Goal: Task Accomplishment & Management: Use online tool/utility

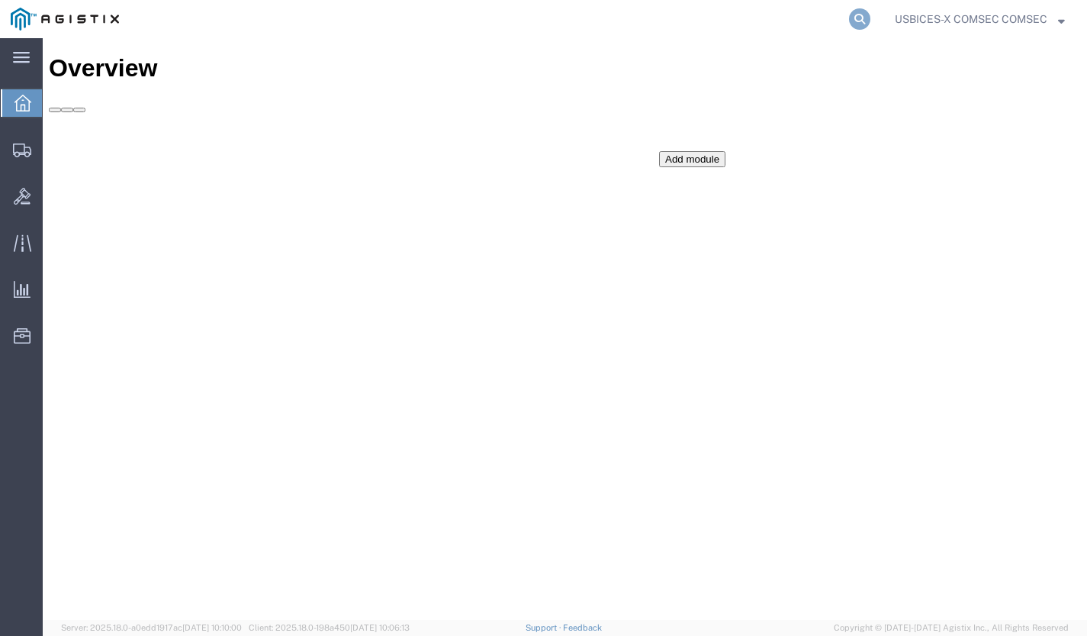
click at [858, 20] on icon at bounding box center [859, 18] width 21 height 21
click at [561, 12] on input "search" at bounding box center [617, 19] width 464 height 37
paste input "56607490"
type input "56607490"
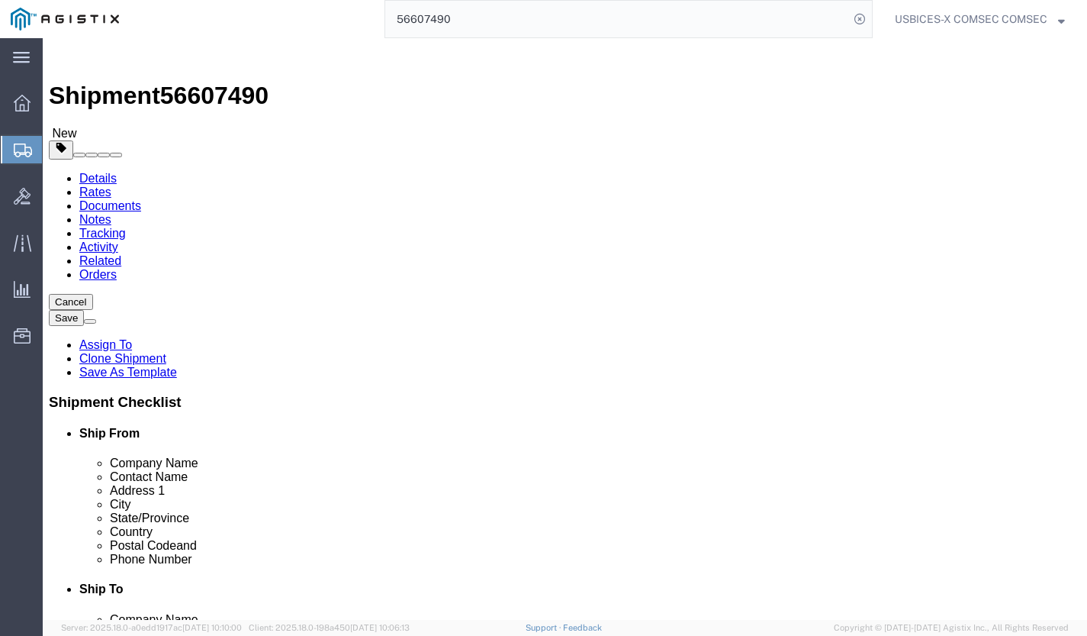
select select "59251"
select select
click link "Documents"
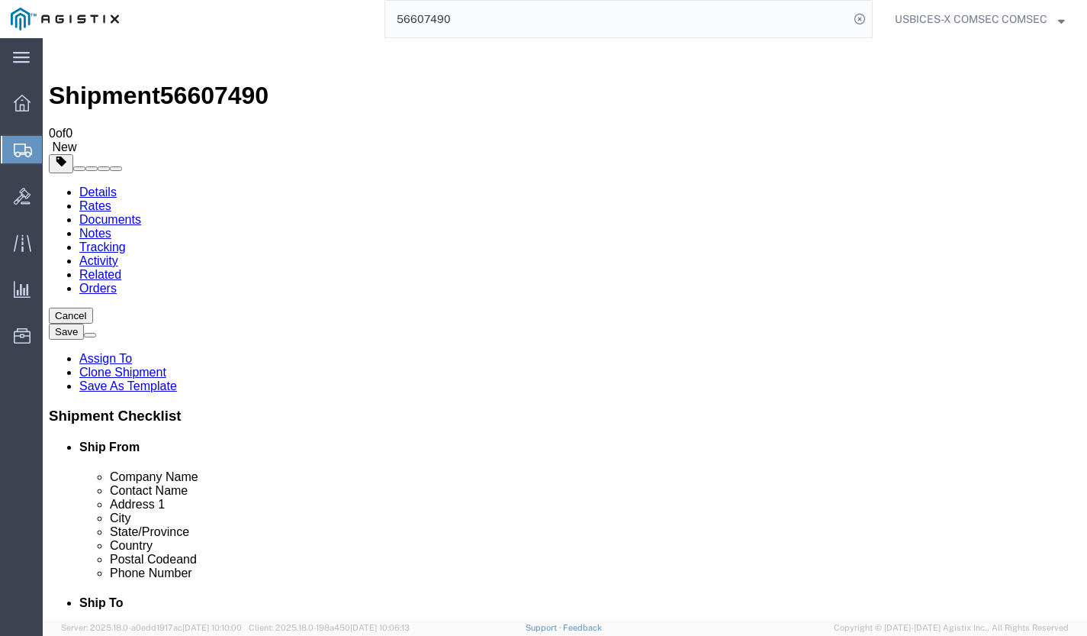
click at [111, 199] on link "Rates" at bounding box center [95, 205] width 32 height 13
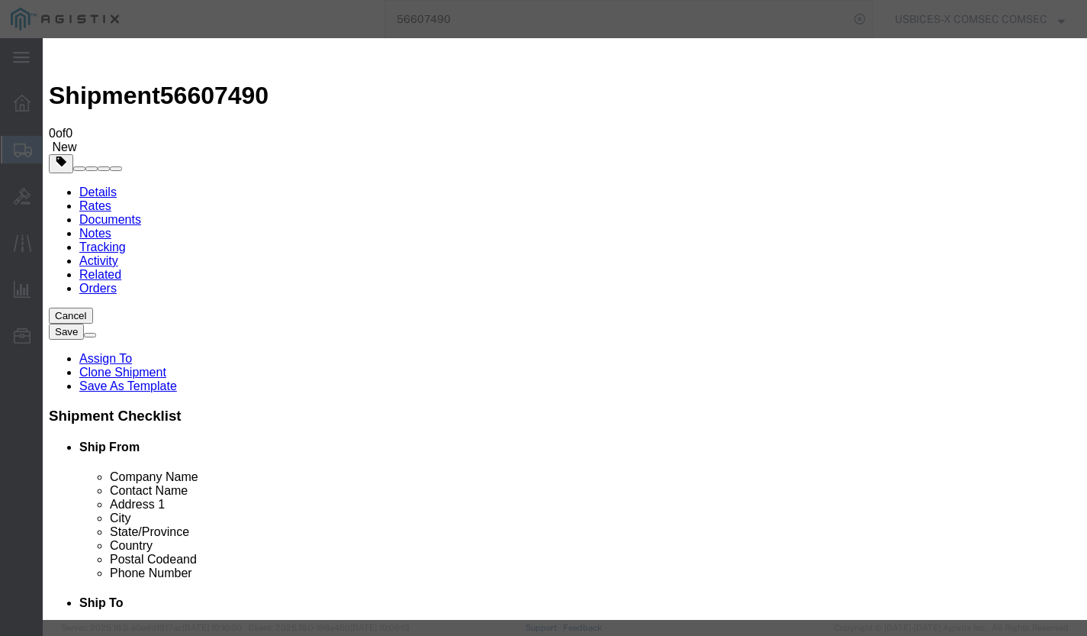
select select "137"
select select "1094"
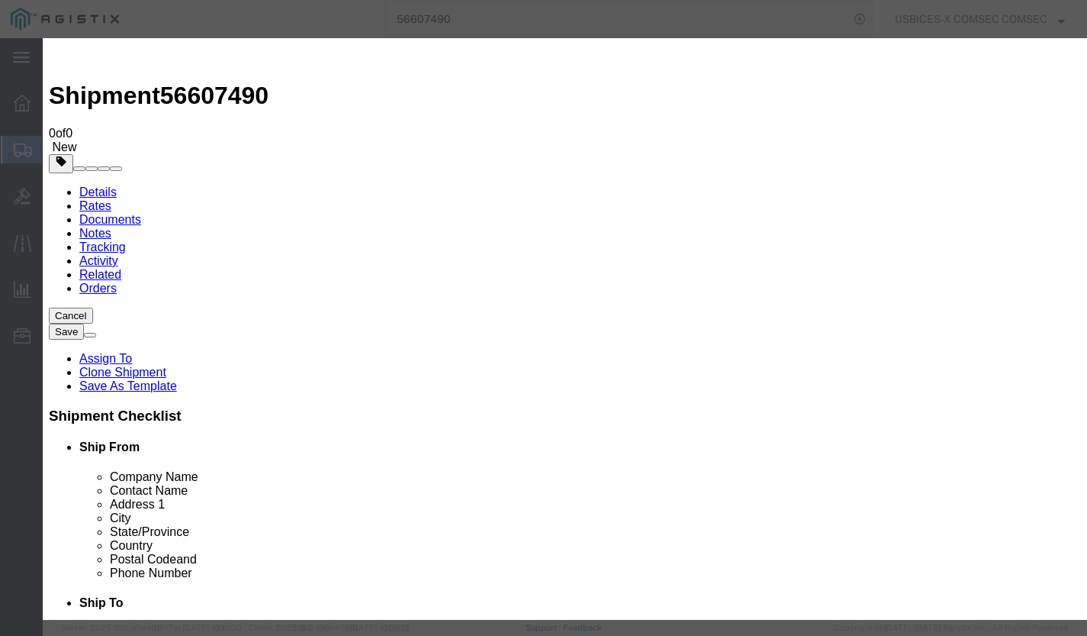
type input "123.5"
type input "123.50"
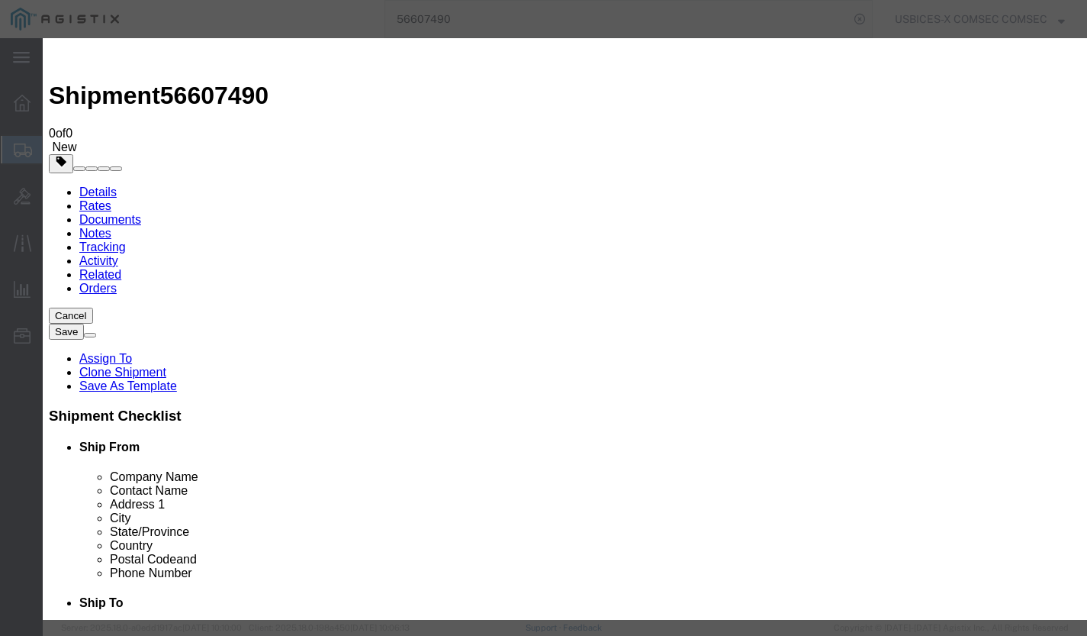
checkbox input "true"
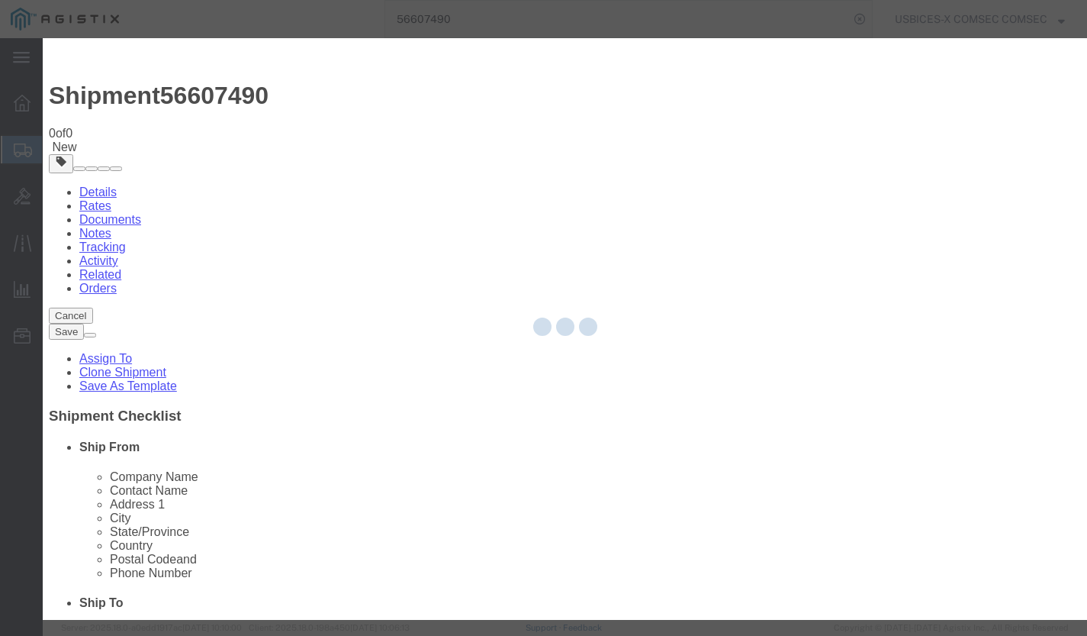
type input "USBICES-X COMSEC COMSEC"
type input "[PHONE_NUMBER]"
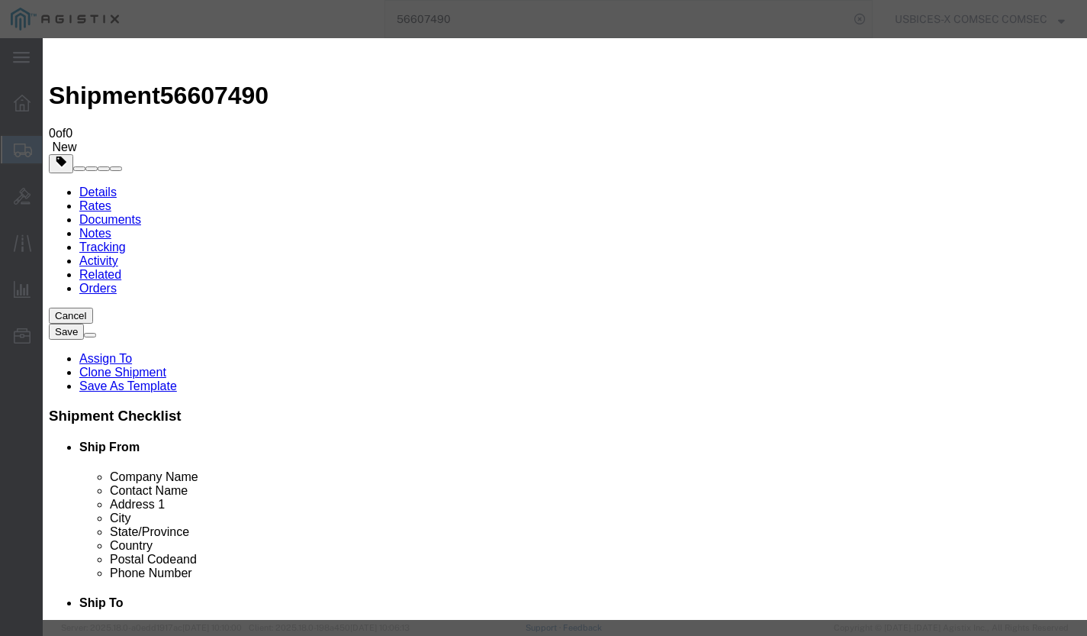
type input "RE718453221US, RE718453235US"
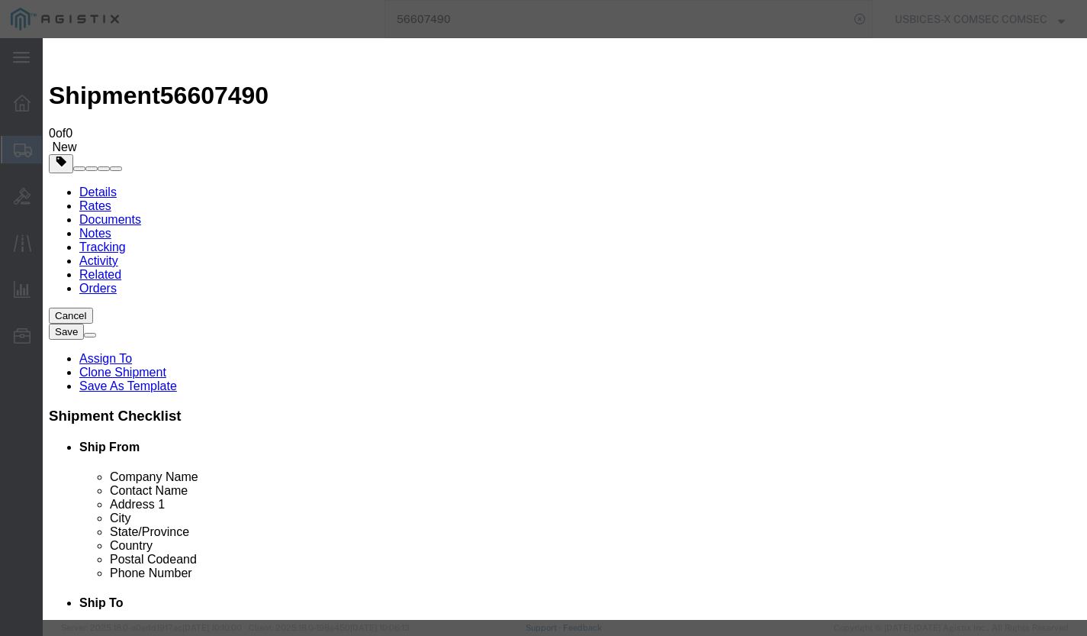
type input "[DATE]"
select select "1300"
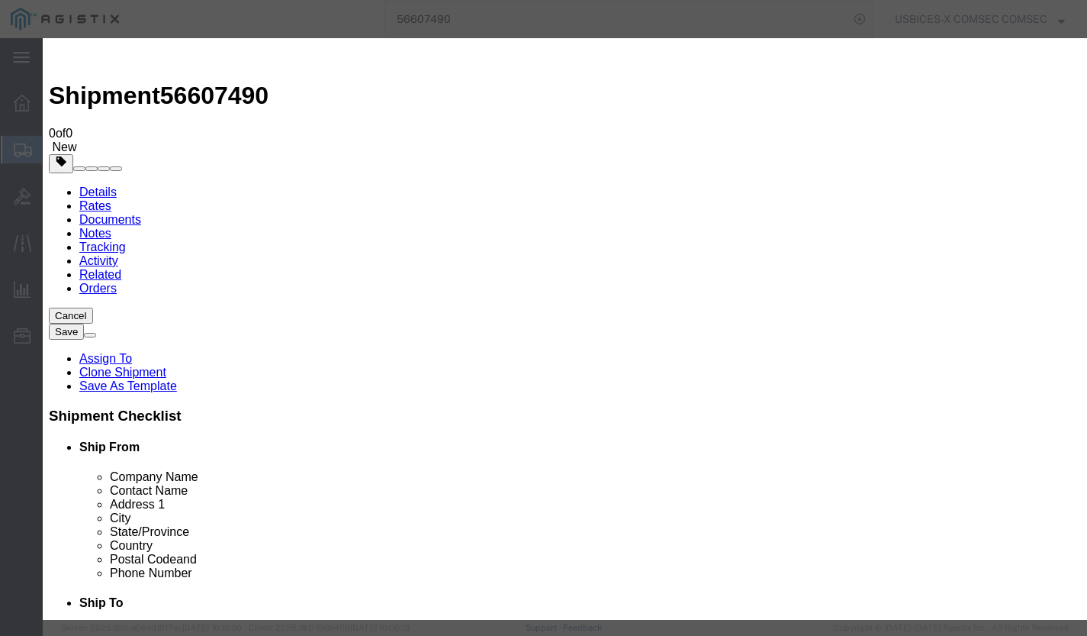
type input "[DATE]"
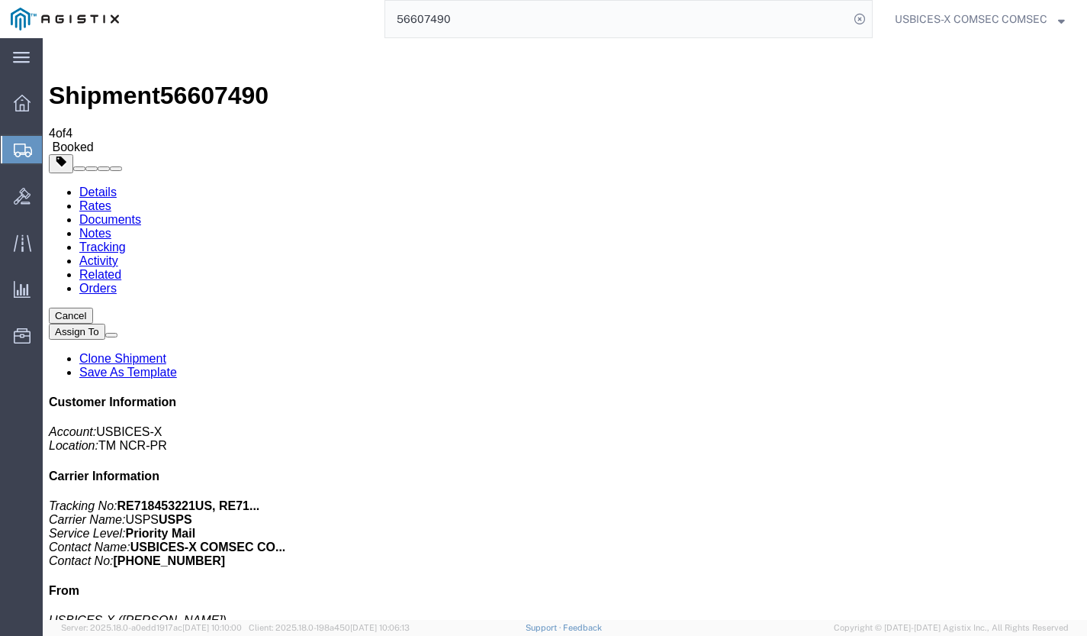
drag, startPoint x: 127, startPoint y: 417, endPoint x: 92, endPoint y: 372, distance: 56.6
checkbox input "true"
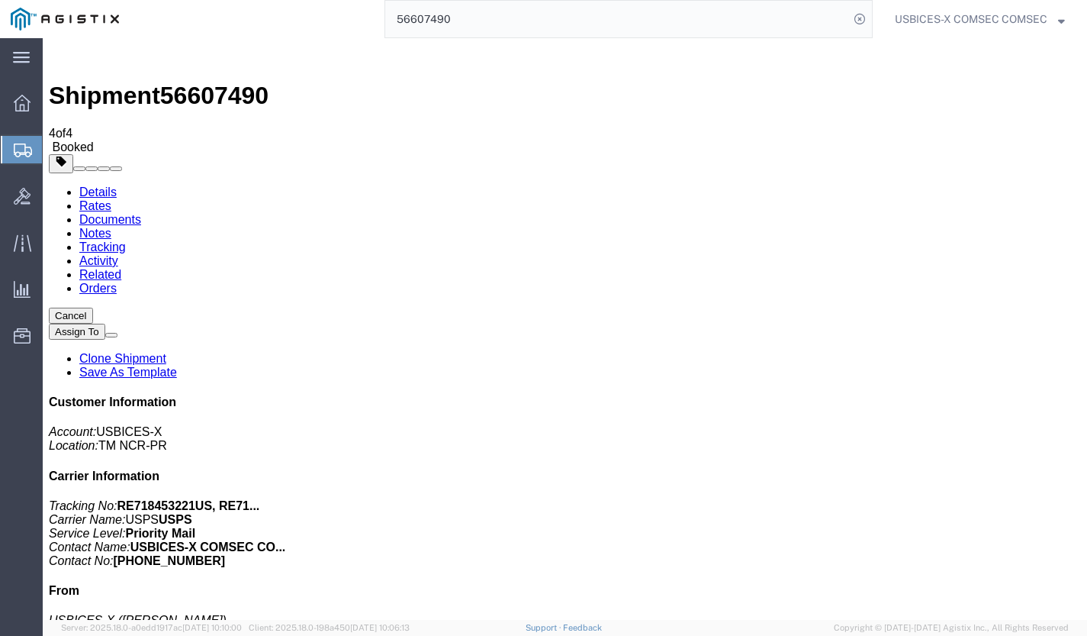
checkbox input "true"
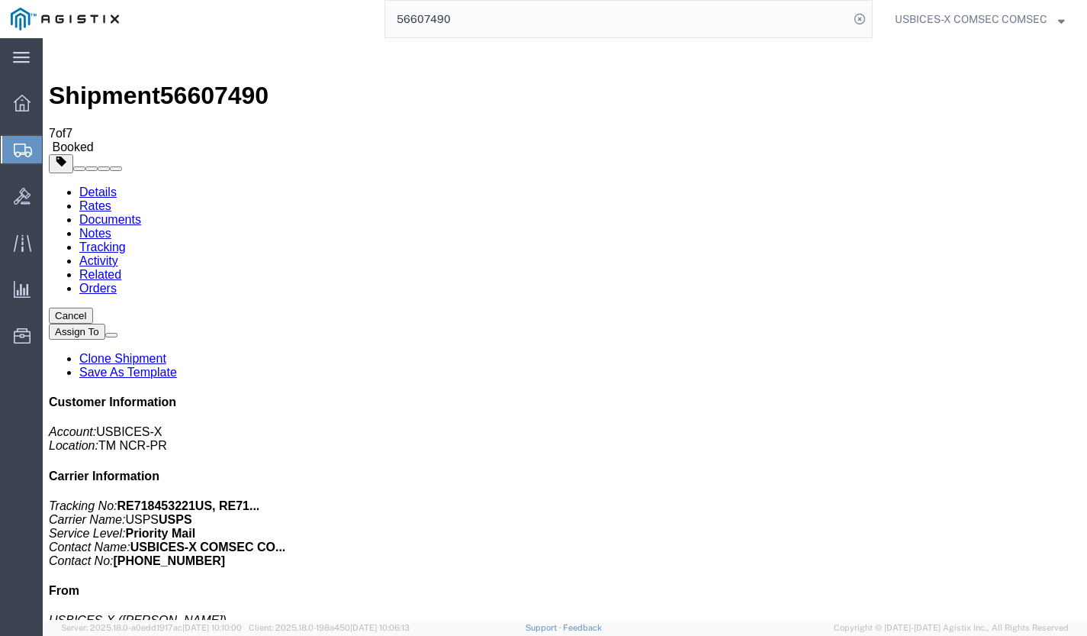
checkbox input "true"
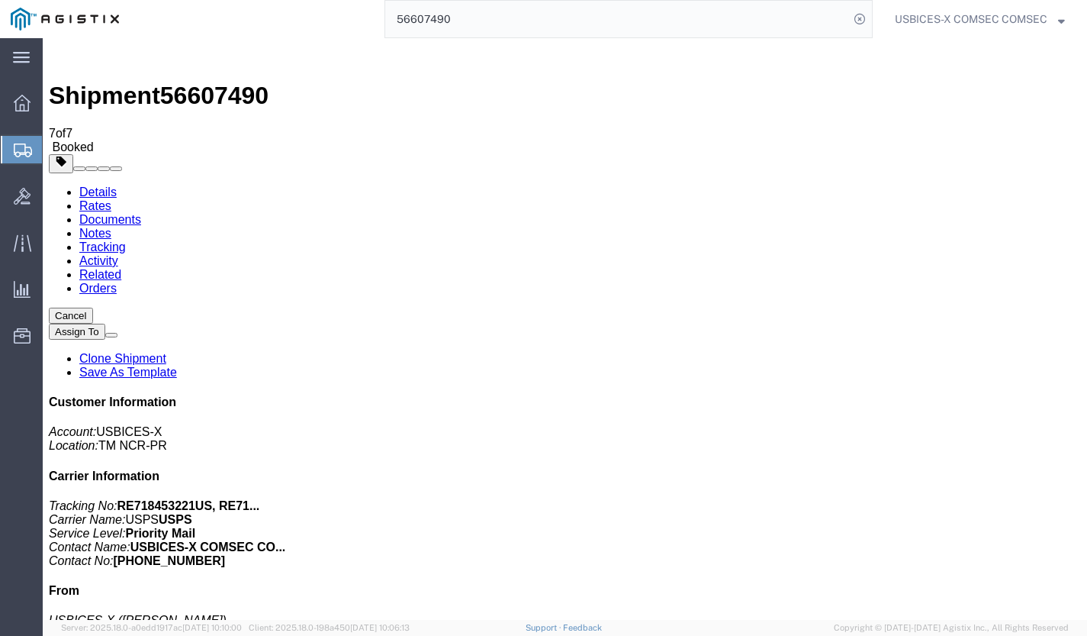
checkbox input "true"
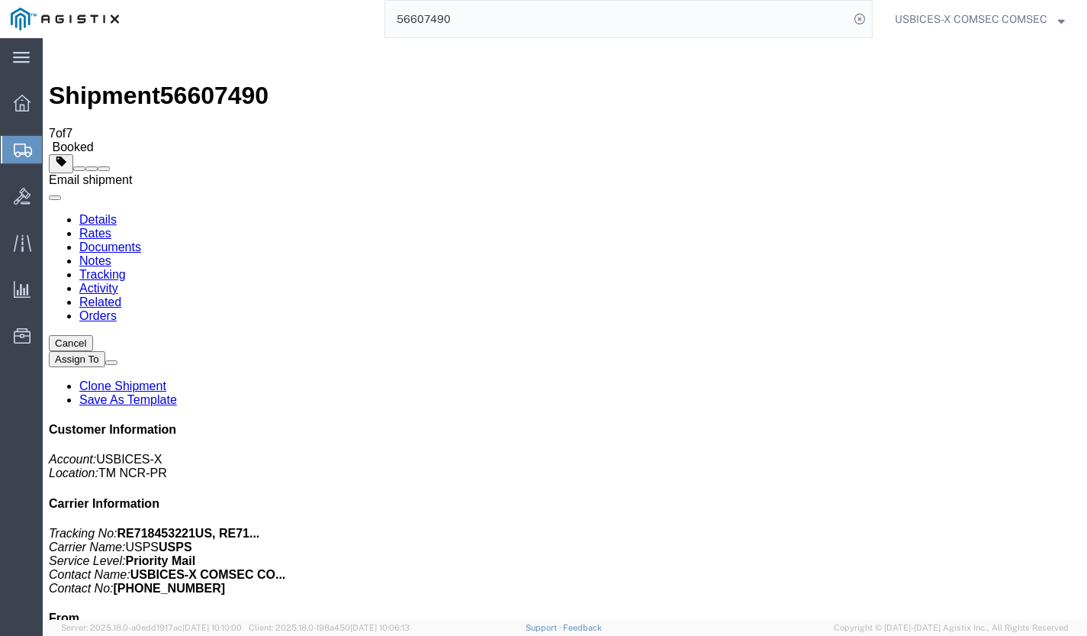
click at [104, 169] on span at bounding box center [104, 169] width 0 height 0
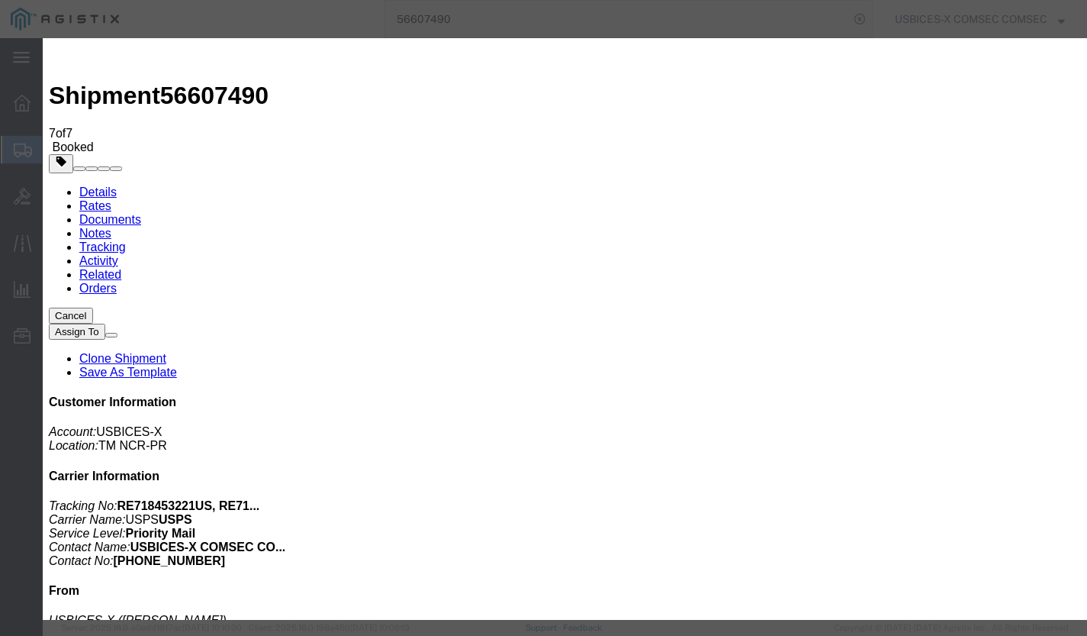
type input "[PERSON_NAME].[PERSON_NAME]"
type textarea "GDIT-43358_USFK-Replacement"
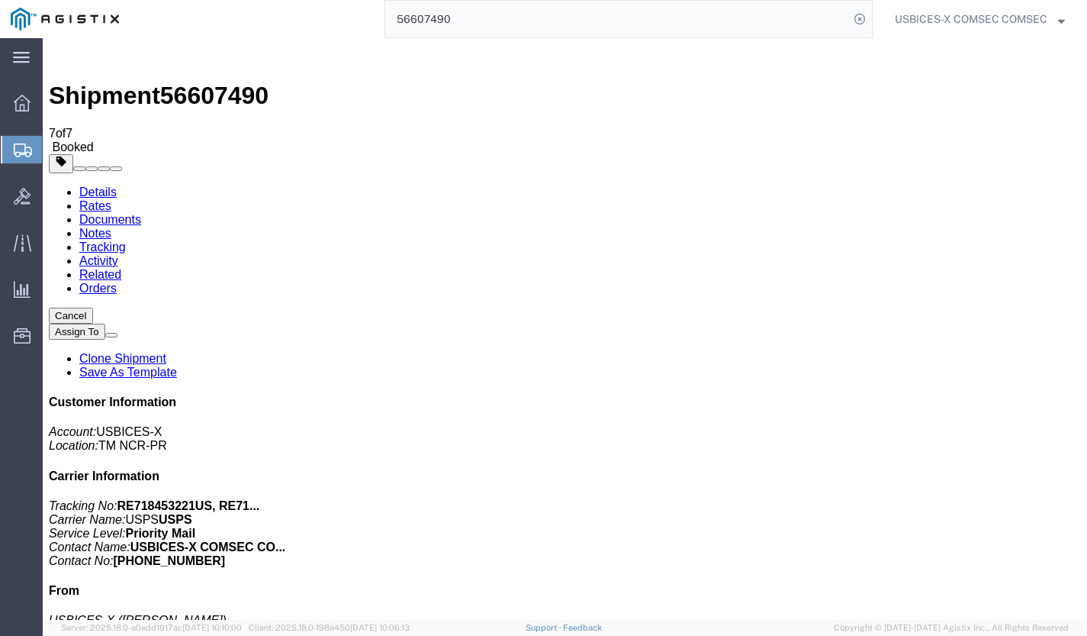
drag, startPoint x: 275, startPoint y: 95, endPoint x: 317, endPoint y: 132, distance: 56.2
click at [111, 227] on link "Notes" at bounding box center [95, 233] width 32 height 13
click at [118, 254] on link "Activity" at bounding box center [98, 260] width 39 height 13
